Goal: Transaction & Acquisition: Purchase product/service

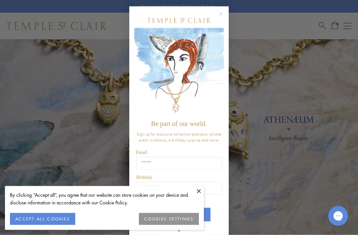
scroll to position [17, 0]
click at [204, 196] on button at bounding box center [199, 191] width 10 height 10
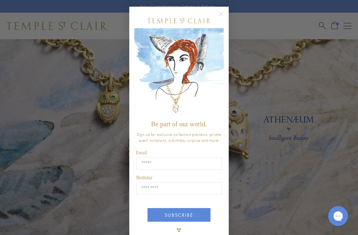
click at [222, 18] on circle "Close dialog" at bounding box center [221, 14] width 8 height 8
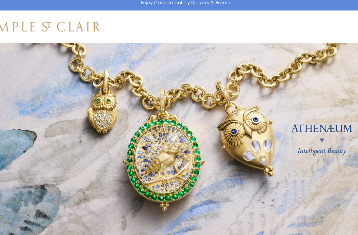
scroll to position [4, 0]
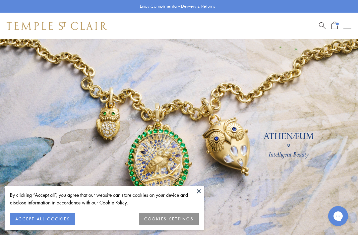
click at [197, 194] on button at bounding box center [199, 191] width 10 height 10
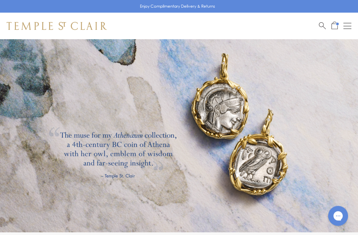
scroll to position [901, 0]
click at [226, 165] on link at bounding box center [179, 124] width 358 height 216
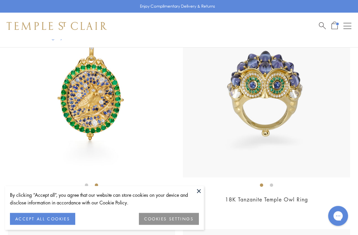
scroll to position [183, 0]
click at [204, 196] on button at bounding box center [199, 191] width 10 height 10
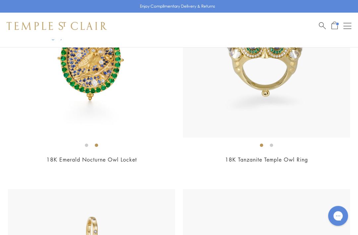
scroll to position [224, 0]
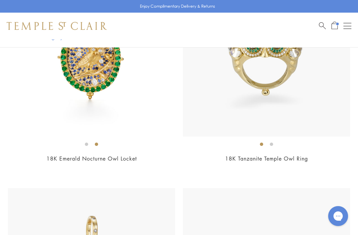
click at [121, 165] on div "$65,000" at bounding box center [91, 168] width 167 height 8
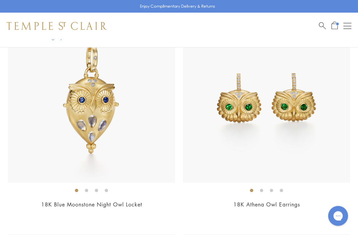
scroll to position [396, 0]
click at [271, 214] on span "$6,900" at bounding box center [267, 214] width 18 height 8
click at [323, 123] on img at bounding box center [266, 98] width 167 height 167
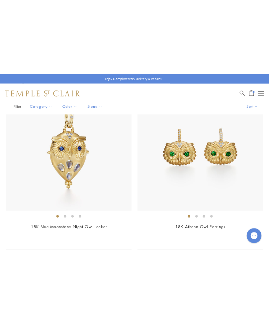
scroll to position [0, 0]
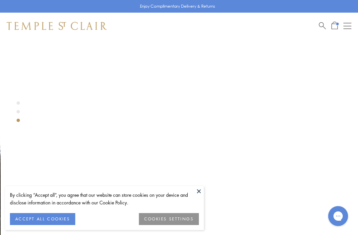
click at [204, 189] on div at bounding box center [170, 208] width 338 height 338
click at [201, 194] on button at bounding box center [199, 191] width 10 height 10
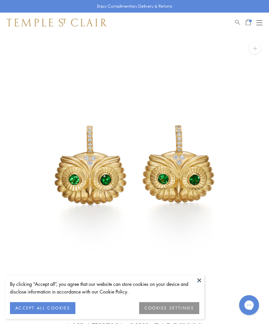
click at [201, 279] on button at bounding box center [199, 280] width 10 height 10
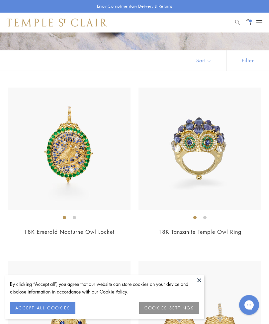
scroll to position [97, 0]
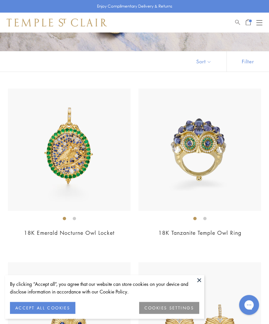
click at [238, 227] on div "18K Tanzanite Temple Owl Ring $50,000" at bounding box center [199, 167] width 122 height 157
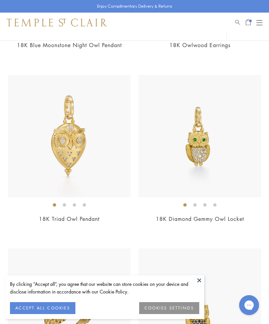
scroll to position [805, 0]
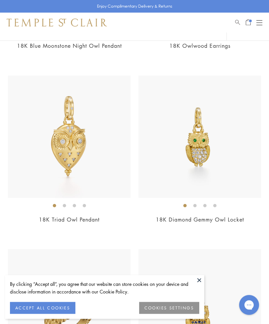
click at [237, 216] on link "18K Diamond Gemmy Owl Locket" at bounding box center [200, 219] width 88 height 7
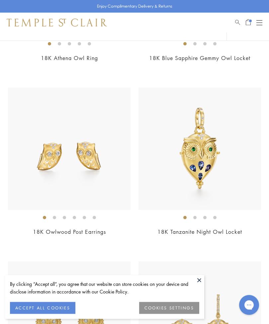
scroll to position [1141, 0]
click at [106, 237] on div "$2,500" at bounding box center [69, 241] width 122 height 8
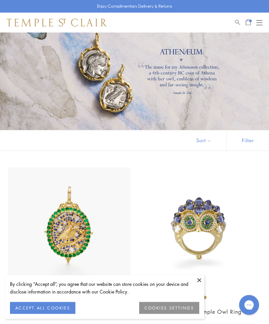
scroll to position [0, 0]
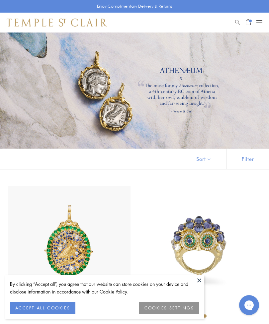
click at [249, 23] on span "Open Shopping Bag" at bounding box center [247, 22] width 5 height 6
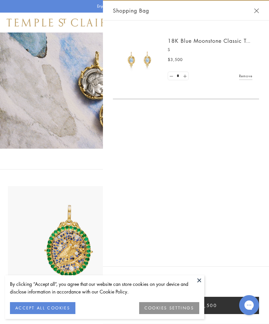
click at [200, 40] on link "18K Blue Moonstone Classic Temple Earrings" at bounding box center [226, 40] width 116 height 7
click at [264, 11] on div "Shopping Bag" at bounding box center [186, 11] width 166 height 20
click at [255, 15] on div "Shopping Bag" at bounding box center [186, 11] width 166 height 20
click at [200, 280] on button at bounding box center [199, 280] width 10 height 10
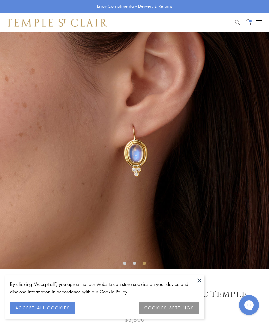
click at [205, 277] on div "SEE RECOMMENDED CHAIN PAIRINGS 18K Small Blue Moonstone Classic Temple Earrings…" at bounding box center [134, 250] width 269 height 500
click at [203, 283] on button at bounding box center [199, 280] width 10 height 10
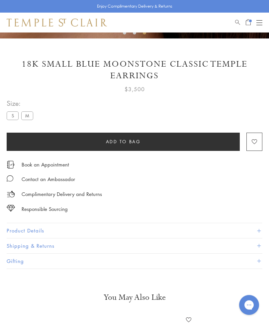
scroll to position [266, 0]
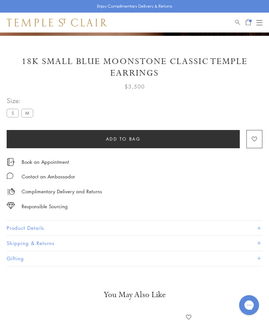
click at [52, 226] on button "Product Details" at bounding box center [134, 228] width 255 height 15
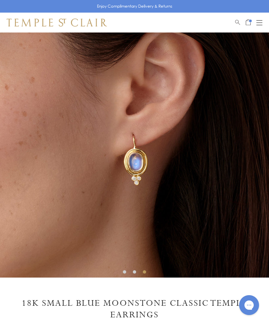
scroll to position [0, 0]
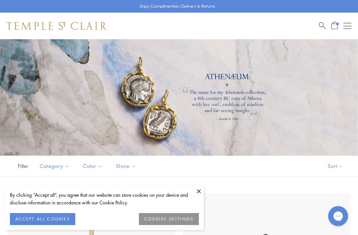
click at [199, 192] on button at bounding box center [199, 191] width 10 height 10
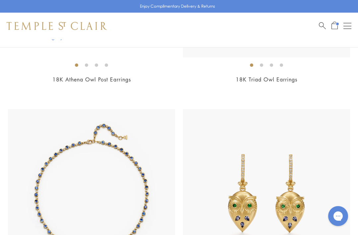
scroll to position [1824, 0]
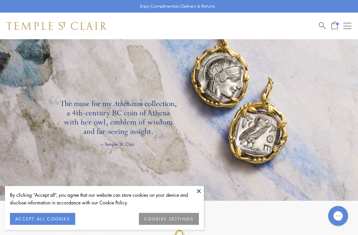
scroll to position [932, 0]
click at [345, 28] on button "Open navigation" at bounding box center [348, 26] width 8 height 8
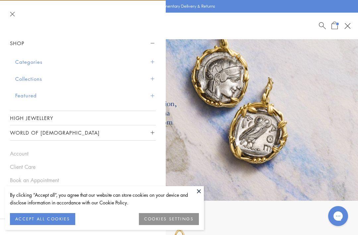
click at [27, 65] on button "Categories" at bounding box center [85, 61] width 141 height 17
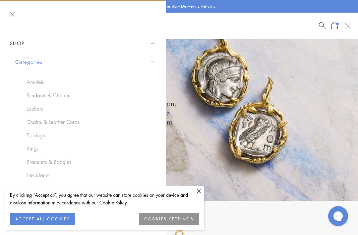
click at [37, 96] on link "Pendants & Charms" at bounding box center [88, 95] width 123 height 7
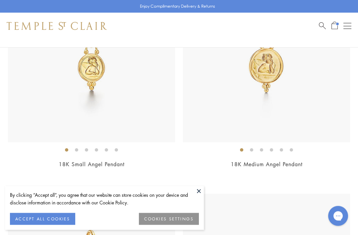
scroll to position [1458, 0]
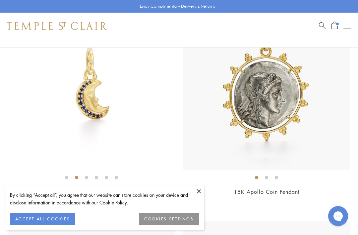
scroll to position [1197, 0]
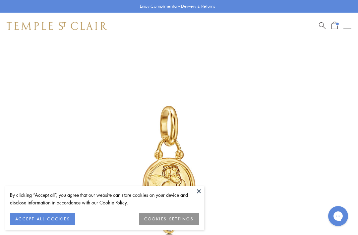
click at [206, 210] on img at bounding box center [169, 169] width 338 height 338
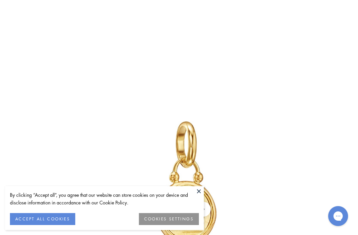
click at [199, 196] on button at bounding box center [199, 191] width 10 height 10
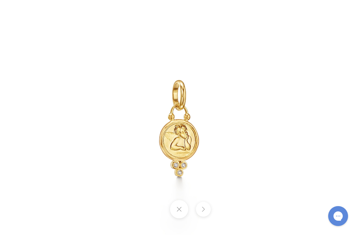
scroll to position [60, 0]
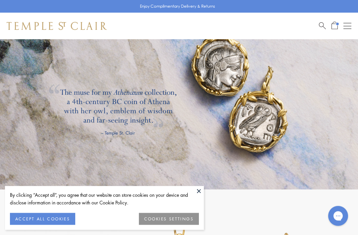
scroll to position [944, 0]
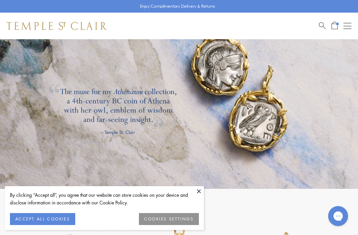
click at [351, 23] on button "Open navigation" at bounding box center [348, 26] width 8 height 8
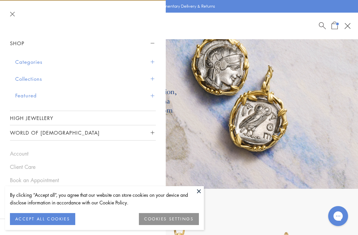
click at [27, 64] on button "Categories" at bounding box center [85, 61] width 141 height 17
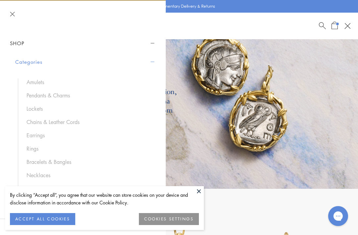
click at [35, 95] on link "Pendants & Charms" at bounding box center [88, 95] width 123 height 7
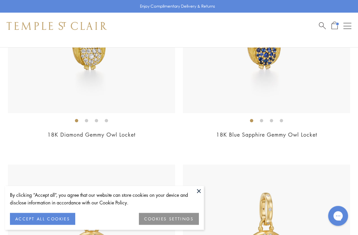
scroll to position [613, 0]
click at [166, 225] on button "COOKIES SETTINGS" at bounding box center [169, 219] width 60 height 12
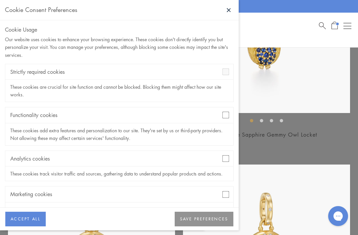
scroll to position [0, 0]
click at [207, 226] on button "SAVE PREFERENCES" at bounding box center [204, 218] width 59 height 15
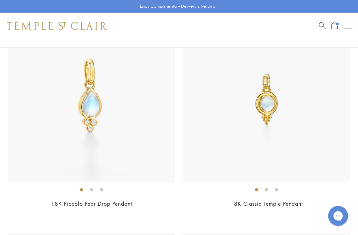
scroll to position [4478, 0]
click at [78, 119] on img at bounding box center [91, 98] width 167 height 167
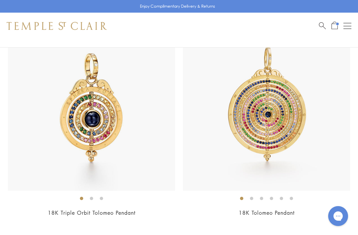
scroll to position [5126, 0]
click at [92, 116] on img at bounding box center [91, 106] width 167 height 167
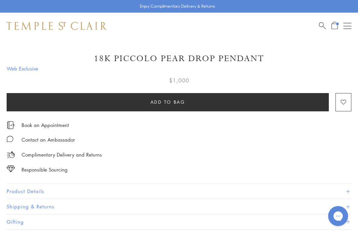
scroll to position [347, 0]
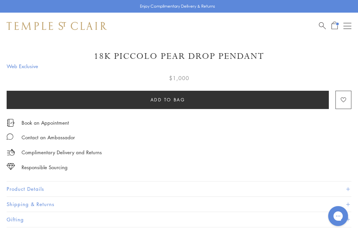
click at [32, 187] on button "Product Details" at bounding box center [179, 188] width 345 height 15
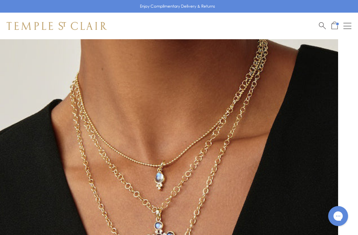
scroll to position [0, 0]
